Goal: Use online tool/utility

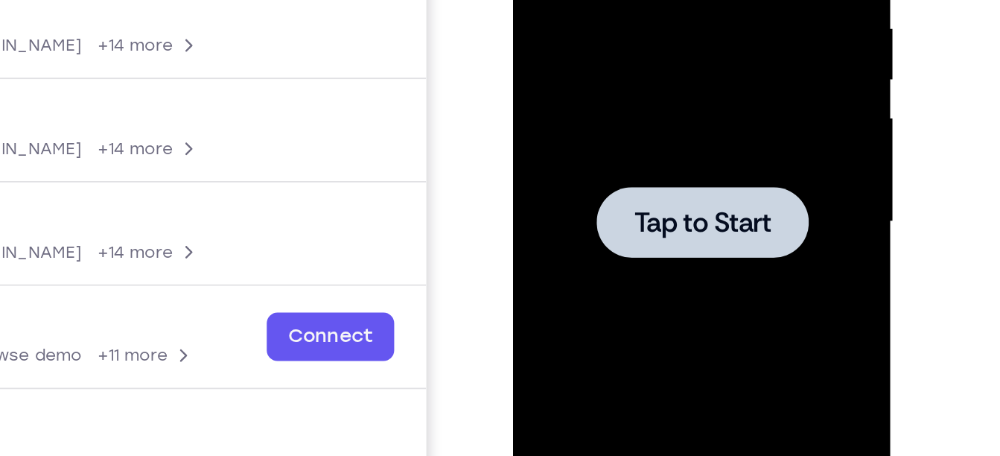
drag, startPoint x: 514, startPoint y: -173, endPoint x: 616, endPoint y: 67, distance: 260.8
click at [616, 67] on div at bounding box center [619, 46] width 188 height 417
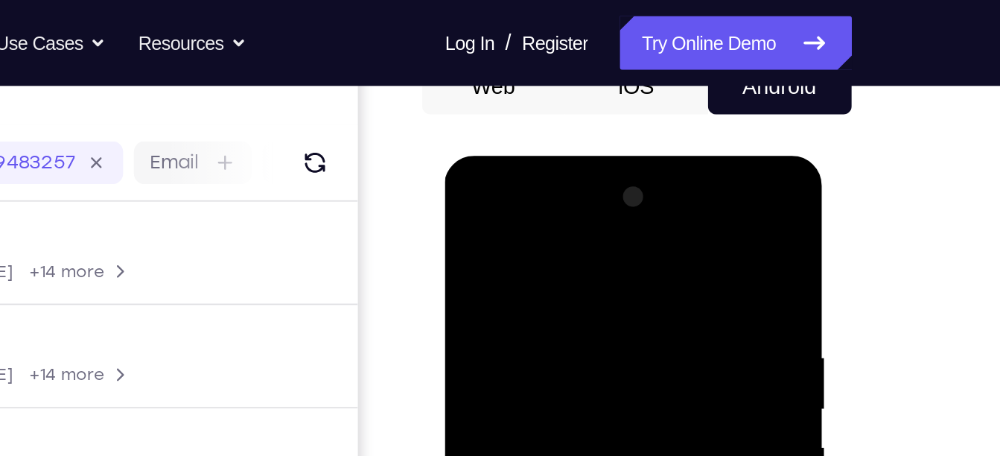
scroll to position [159, 0]
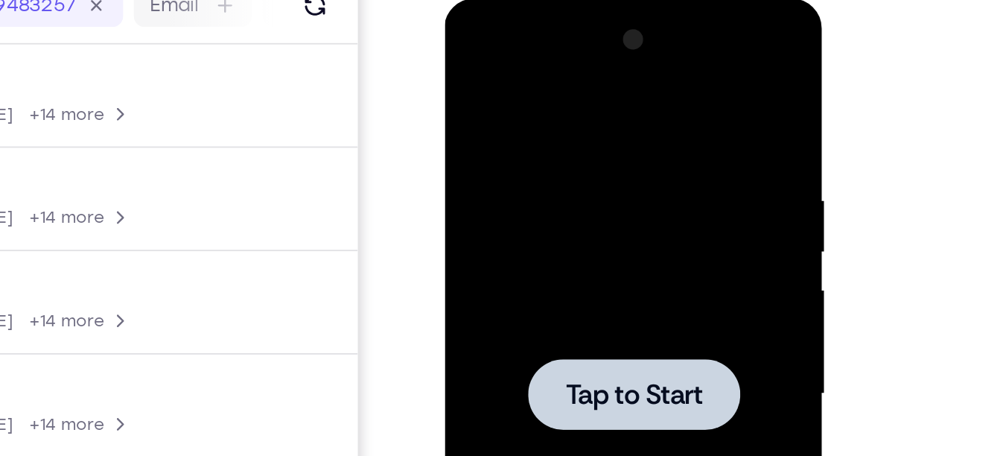
click at [548, 117] on div at bounding box center [550, 218] width 188 height 417
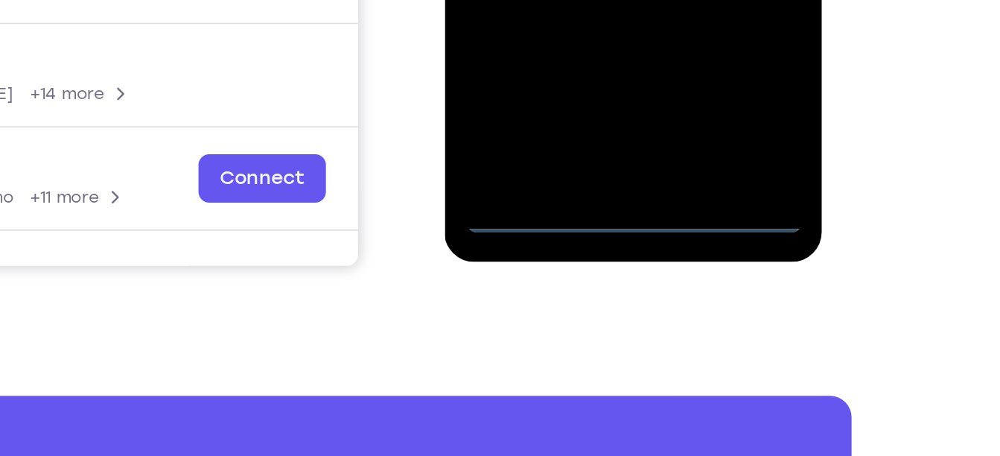
scroll to position [343, 0]
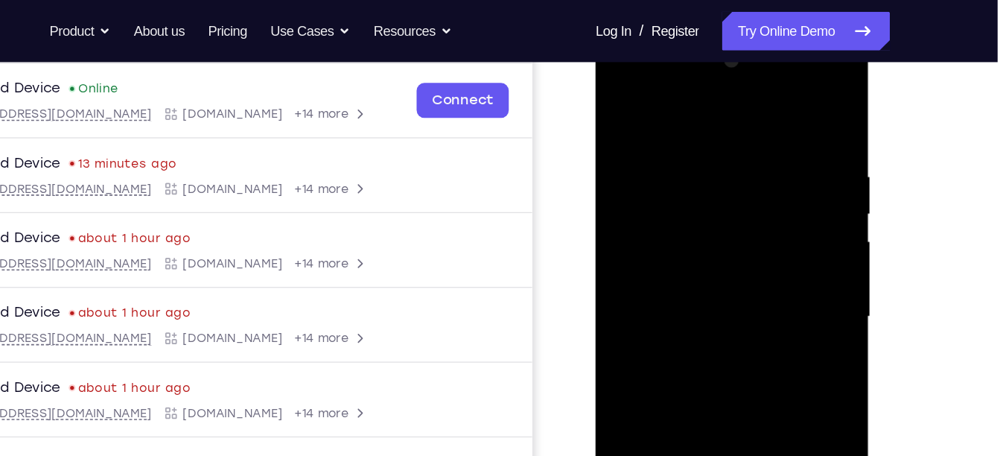
scroll to position [217, 0]
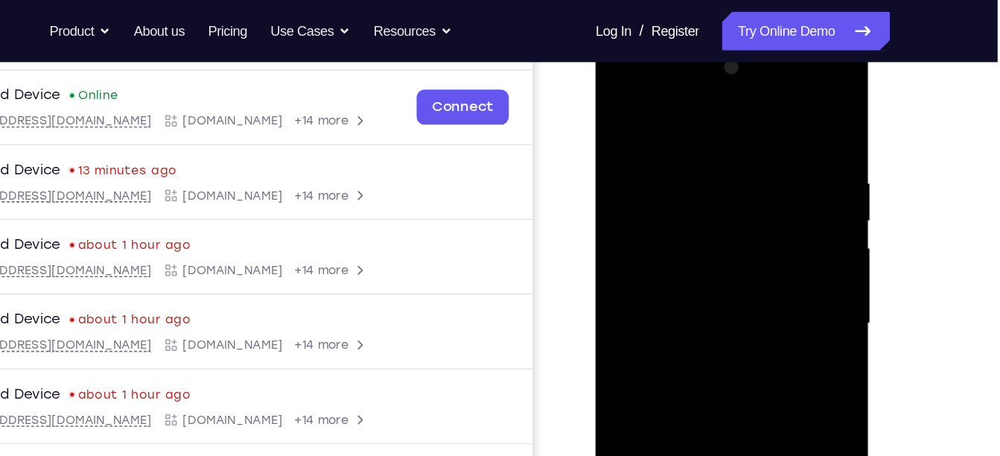
click at [703, 118] on div at bounding box center [701, 256] width 188 height 417
click at [639, 214] on div at bounding box center [701, 256] width 188 height 417
click at [662, 258] on div at bounding box center [701, 256] width 188 height 417
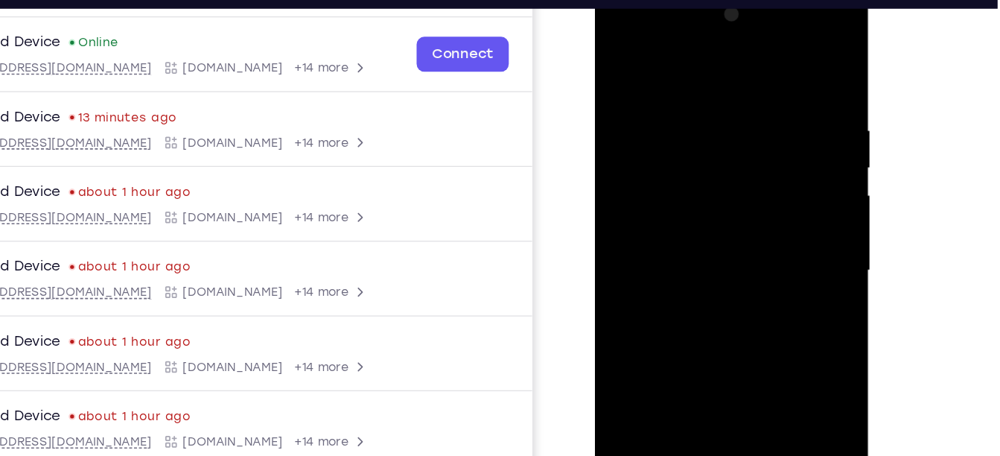
click at [682, 183] on div at bounding box center [701, 204] width 188 height 417
click at [668, 225] on div at bounding box center [701, 204] width 188 height 417
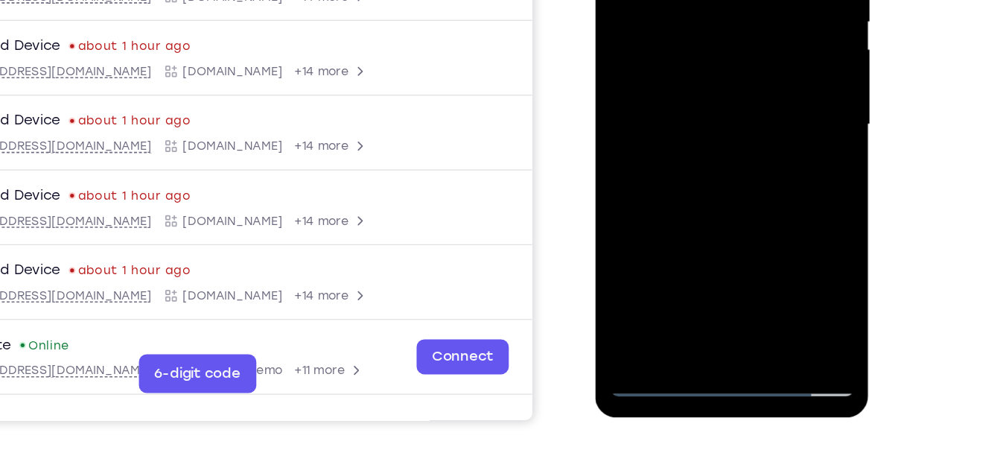
scroll to position [266, 0]
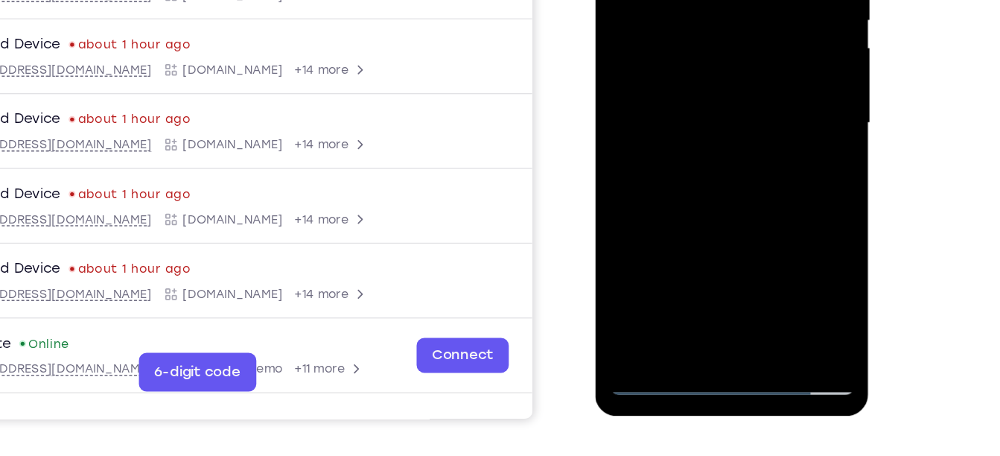
click at [687, 232] on div at bounding box center [701, 57] width 188 height 417
drag, startPoint x: 712, startPoint y: 150, endPoint x: 706, endPoint y: 96, distance: 54.7
click at [706, 96] on div at bounding box center [701, 57] width 188 height 417
drag, startPoint x: 732, startPoint y: 116, endPoint x: 721, endPoint y: 20, distance: 96.8
click at [721, 20] on div at bounding box center [701, 57] width 188 height 417
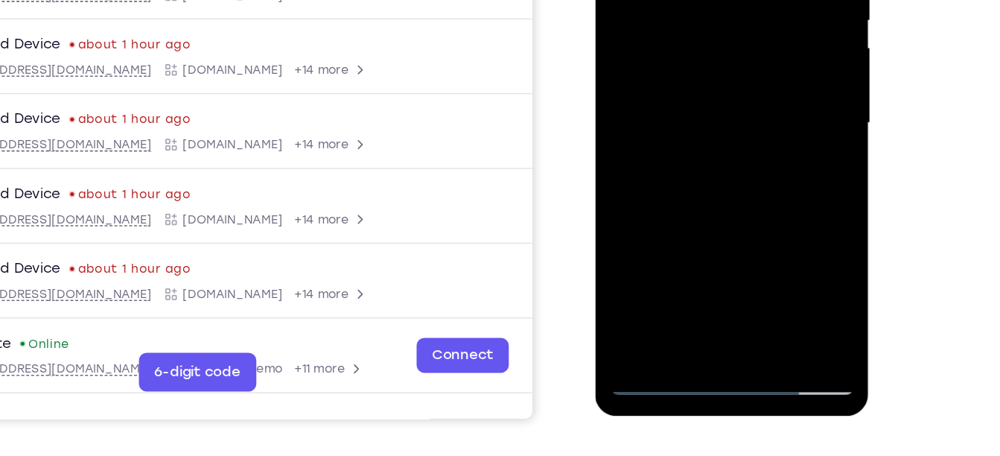
drag, startPoint x: 698, startPoint y: 138, endPoint x: 690, endPoint y: 28, distance: 110.5
click at [690, 28] on div at bounding box center [701, 57] width 188 height 417
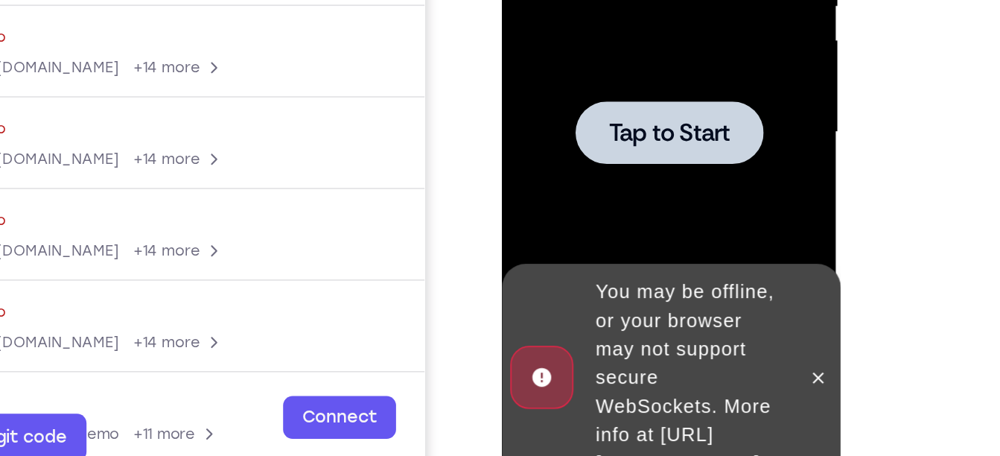
click at [604, 10] on span "Tap to Start" at bounding box center [606, 2] width 76 height 15
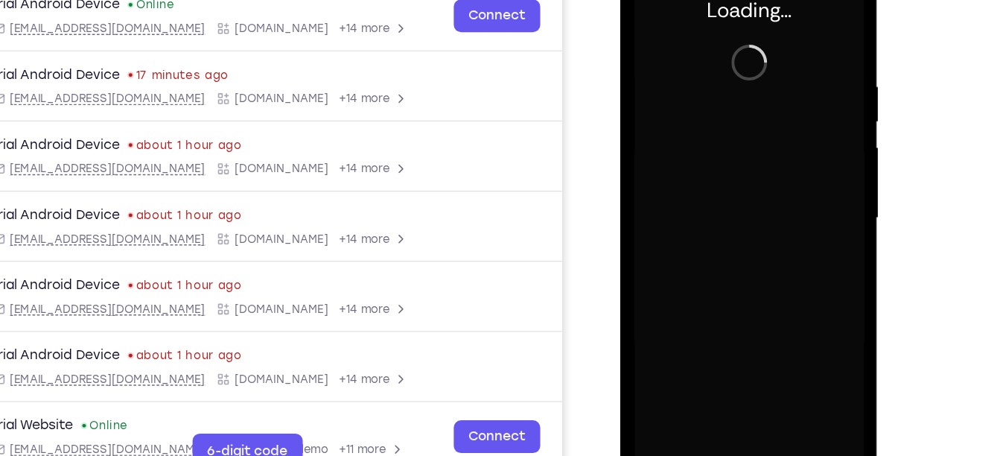
scroll to position [205, 0]
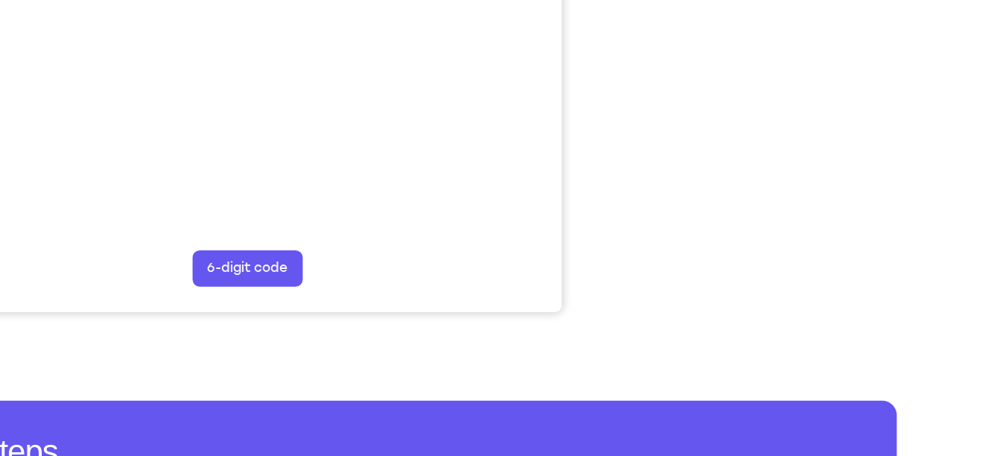
scroll to position [355, 0]
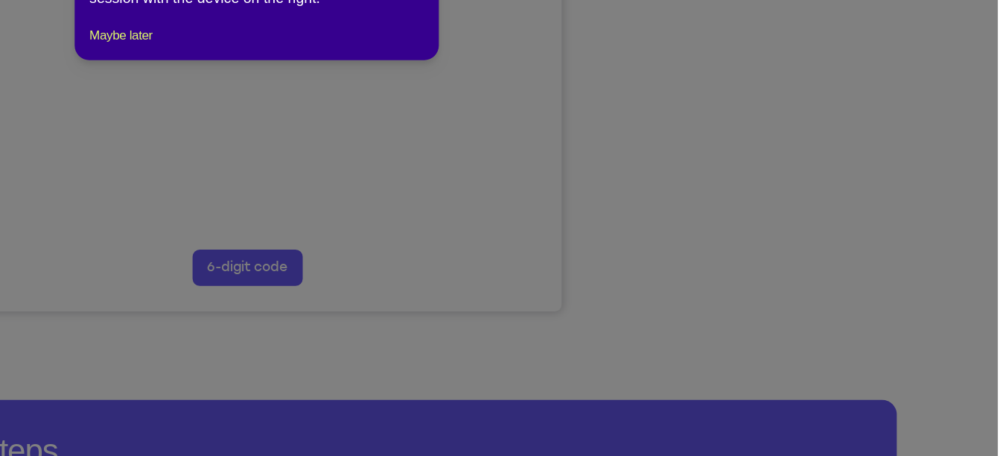
click at [794, 311] on icon at bounding box center [505, 222] width 1011 height 467
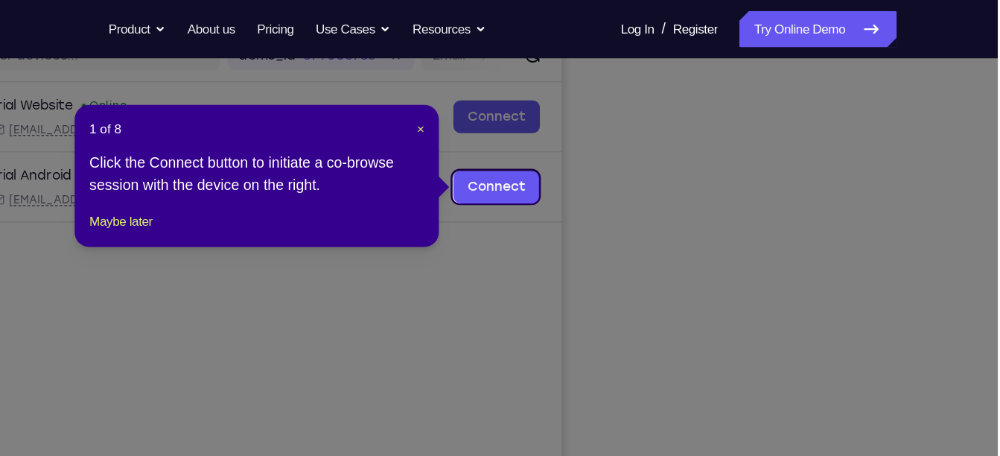
scroll to position [204, 0]
click at [527, 108] on span "×" at bounding box center [528, 106] width 6 height 12
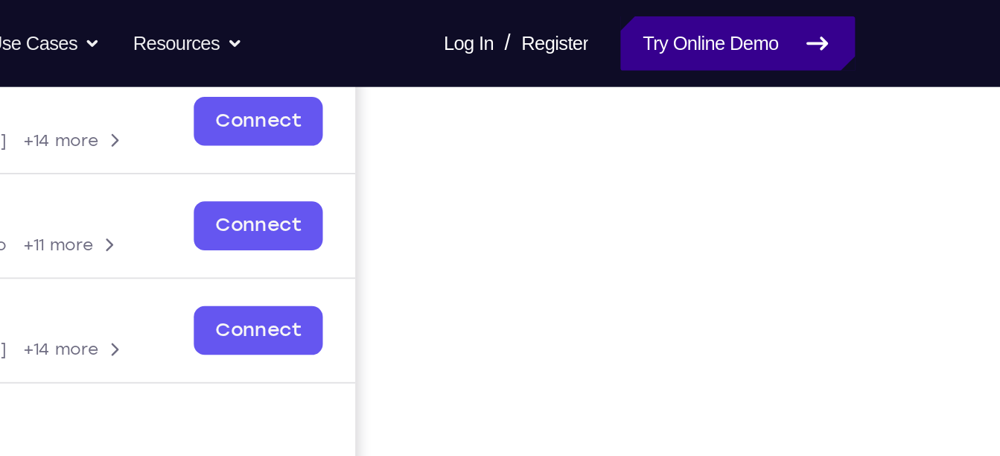
scroll to position [194, 0]
